Goal: Navigation & Orientation: Find specific page/section

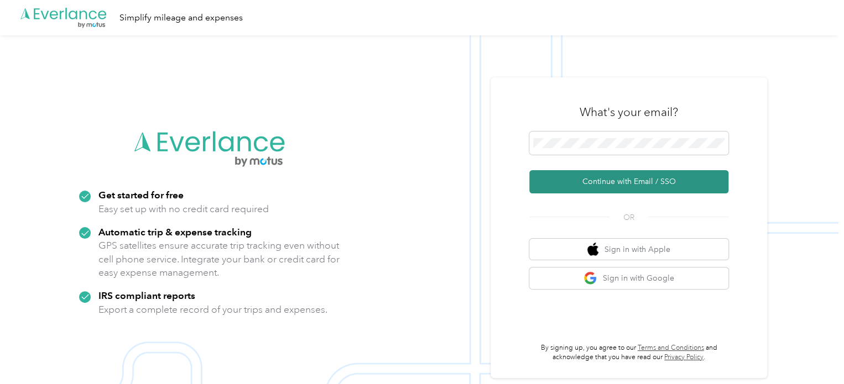
click at [588, 191] on button "Continue with Email / SSO" at bounding box center [628, 181] width 199 height 23
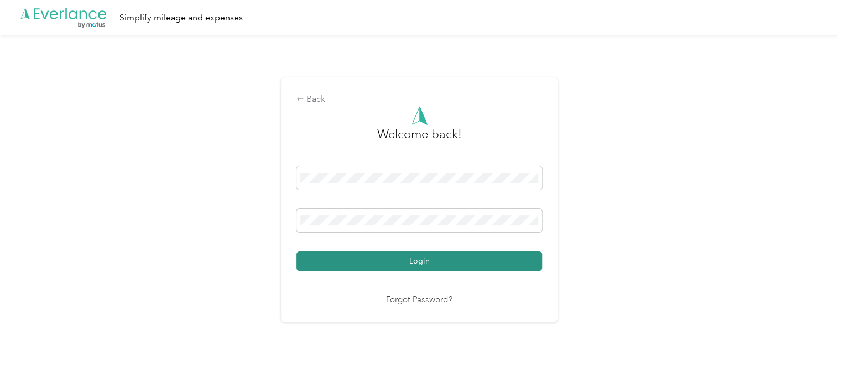
click at [432, 269] on button "Login" at bounding box center [418, 261] width 245 height 19
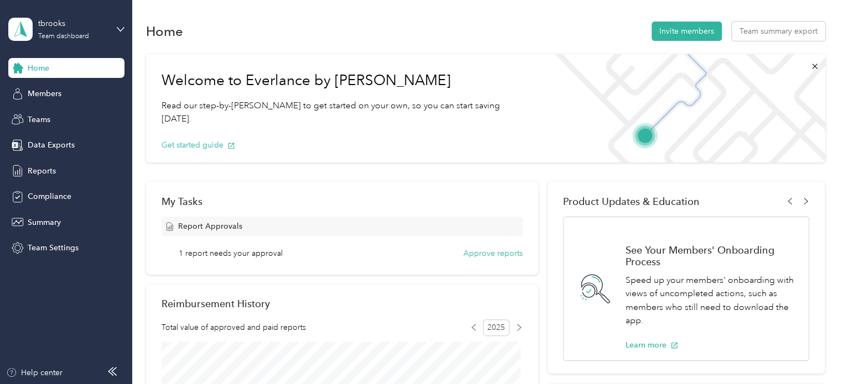
click at [119, 20] on div "tbrooks Team dashboard" at bounding box center [66, 29] width 116 height 39
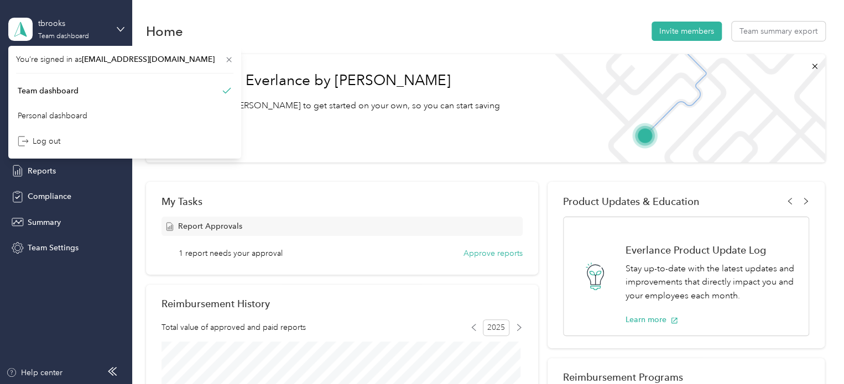
click at [111, 12] on div "tbrooks Team dashboard" at bounding box center [66, 29] width 116 height 39
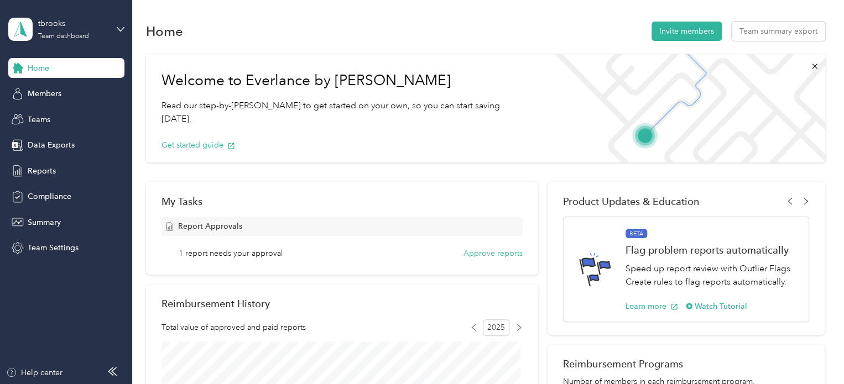
click at [122, 24] on div "tbrooks Team dashboard" at bounding box center [66, 29] width 116 height 39
click at [127, 8] on aside "tbrooks Team dashboard Home Members Teams Data Exports Reports Compliance Summa…" at bounding box center [66, 192] width 132 height 384
